Goal: Find specific page/section: Find specific page/section

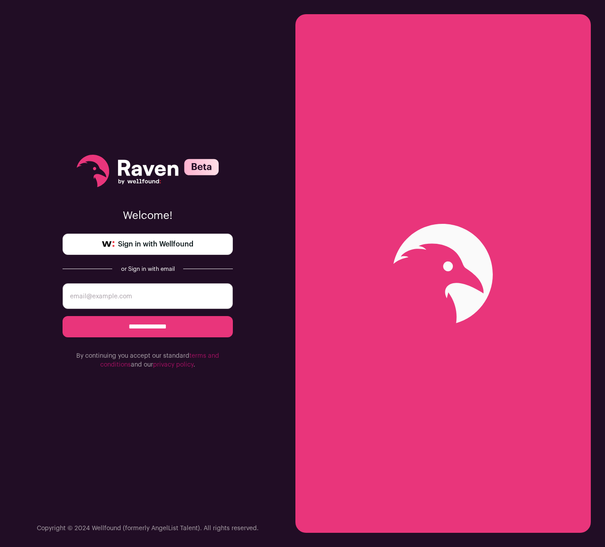
click at [187, 250] on link "Sign in with Wellfound" at bounding box center [148, 244] width 170 height 21
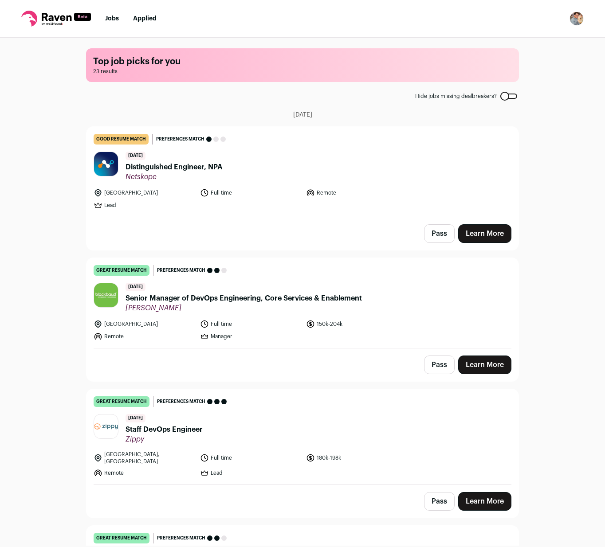
click at [106, 424] on img at bounding box center [106, 427] width 24 height 7
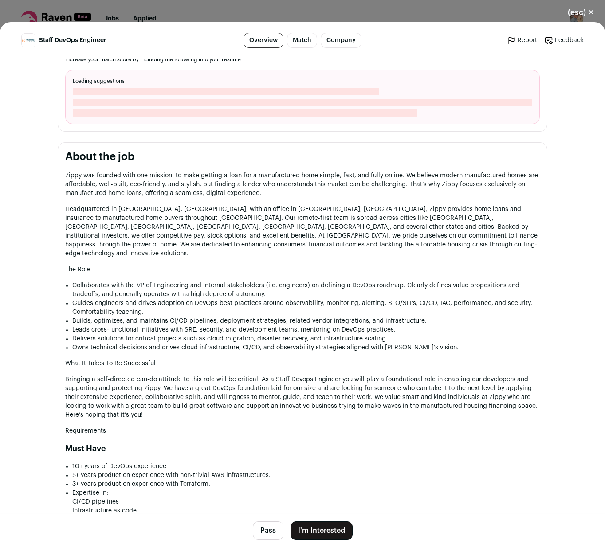
scroll to position [410, 0]
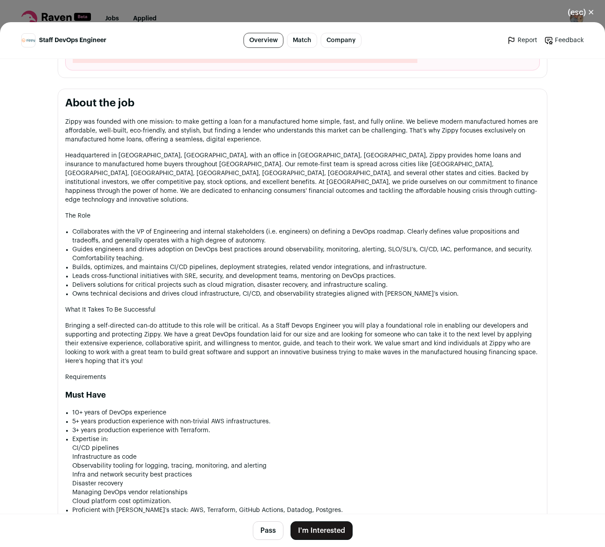
click at [233, 327] on p "Bringing a self-directed can-do attitude to this role will be critical. As a St…" at bounding box center [302, 344] width 475 height 44
click at [233, 328] on p "Bringing a self-directed can-do attitude to this role will be critical. As a St…" at bounding box center [302, 344] width 475 height 44
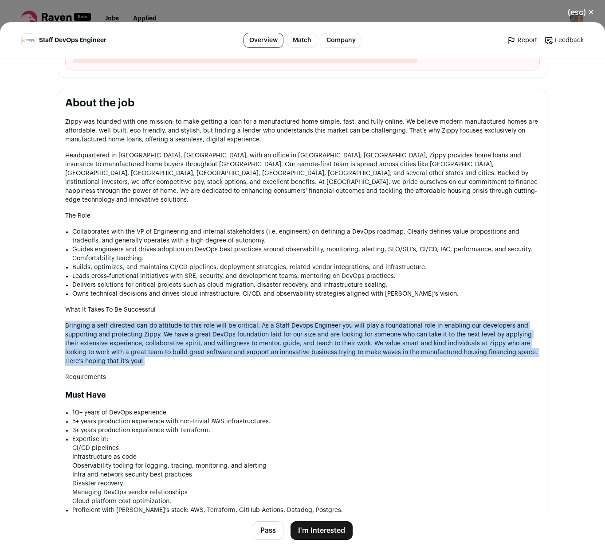
click at [233, 328] on p "Bringing a self-directed can-do attitude to this role will be critical. As a St…" at bounding box center [302, 344] width 475 height 44
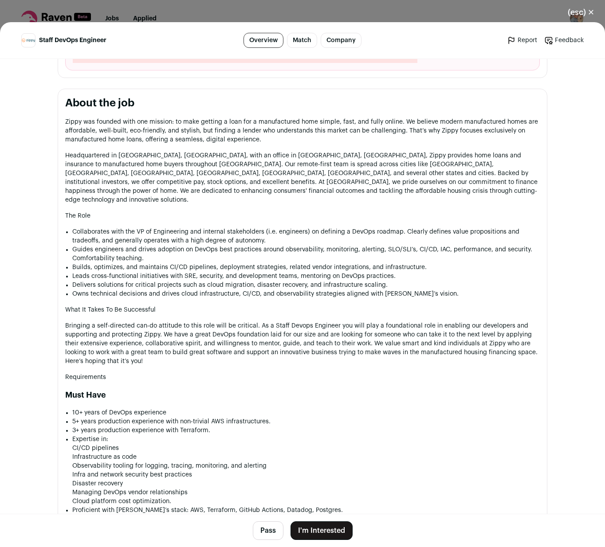
click at [228, 323] on p "Bringing a self-directed can-do attitude to this role will be critical. As a St…" at bounding box center [302, 344] width 475 height 44
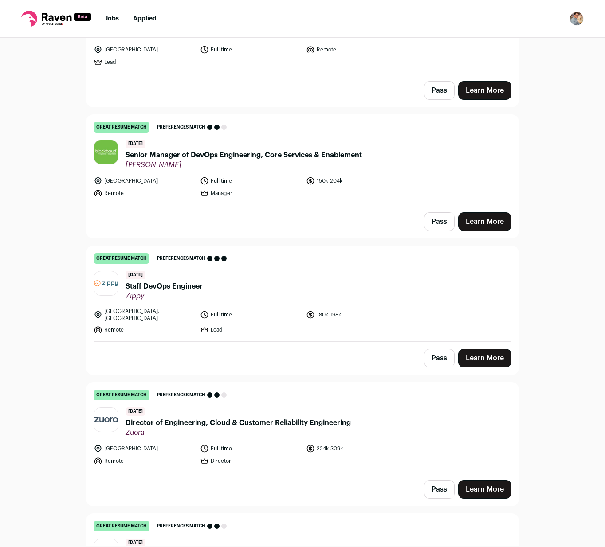
scroll to position [302, 0]
